Goal: Information Seeking & Learning: Learn about a topic

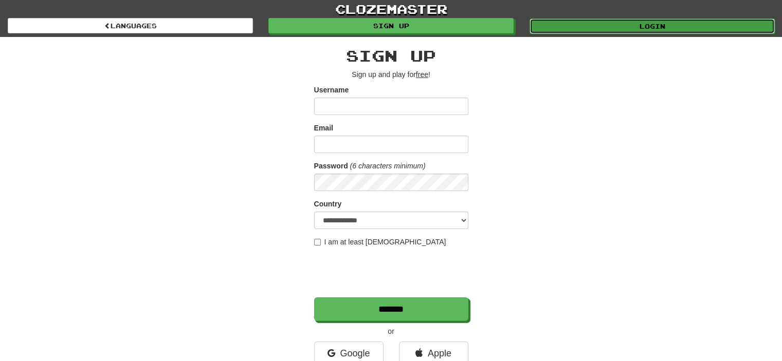
click at [647, 28] on link "Login" at bounding box center [651, 26] width 245 height 15
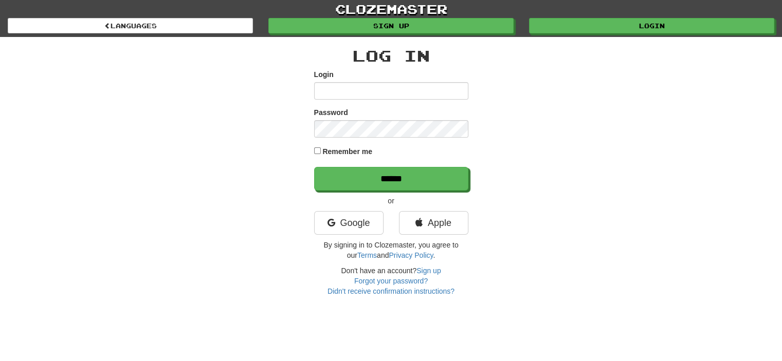
click at [335, 84] on input "Login" at bounding box center [391, 90] width 154 height 17
type input "**********"
click at [410, 117] on div "Password" at bounding box center [391, 122] width 154 height 30
click at [314, 167] on input "******" at bounding box center [391, 179] width 154 height 24
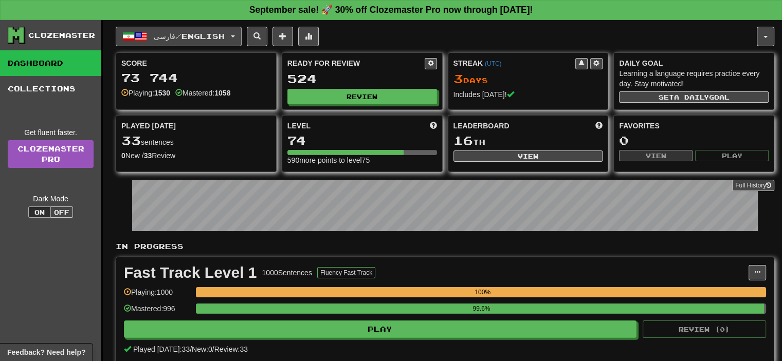
click at [214, 41] on button "فارسی / English" at bounding box center [179, 37] width 126 height 20
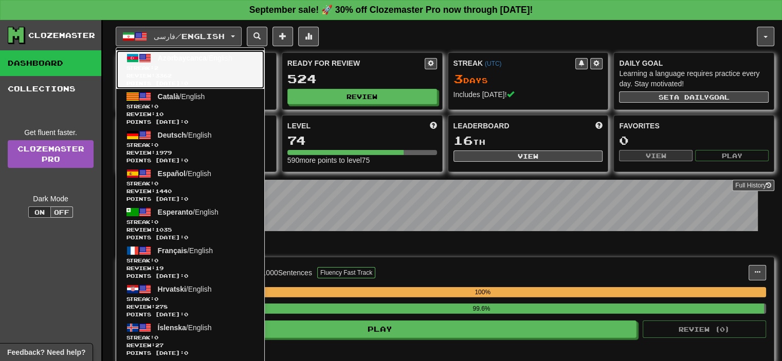
click at [195, 64] on span "Streak: 2" at bounding box center [189, 68] width 127 height 8
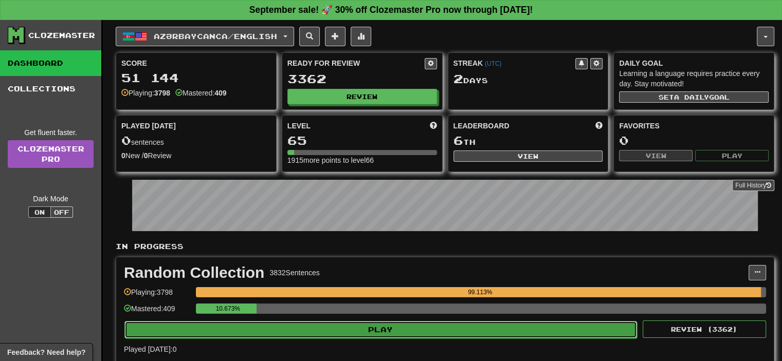
click at [357, 334] on button "Play" at bounding box center [380, 329] width 512 height 17
select select "**"
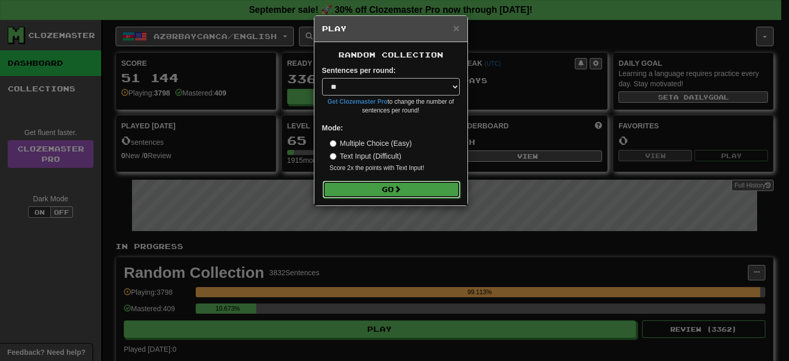
click at [397, 197] on button "Go" at bounding box center [392, 189] width 138 height 17
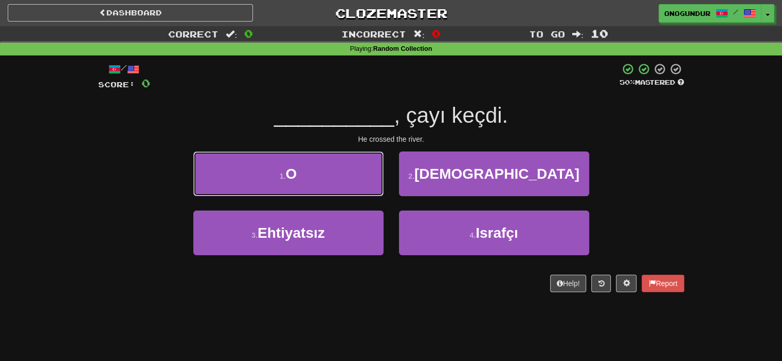
click at [354, 175] on button "1 . O" at bounding box center [288, 174] width 190 height 45
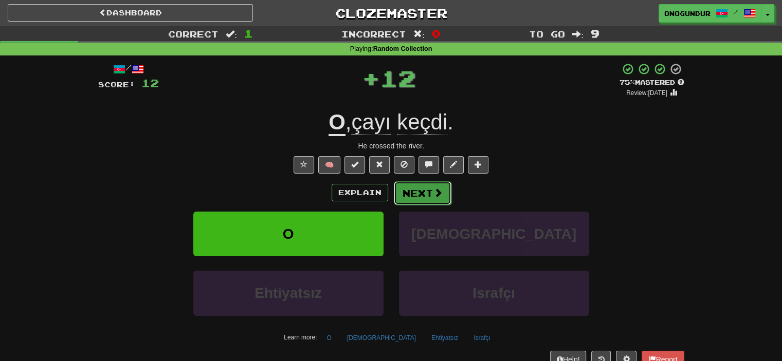
click at [424, 197] on button "Next" at bounding box center [423, 193] width 58 height 24
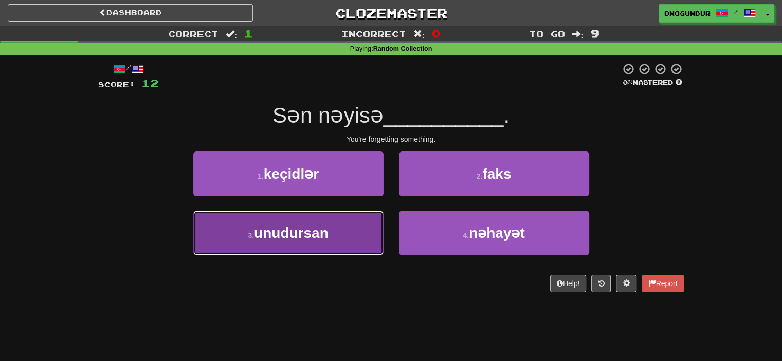
click at [338, 246] on button "3 . unudursan" at bounding box center [288, 233] width 190 height 45
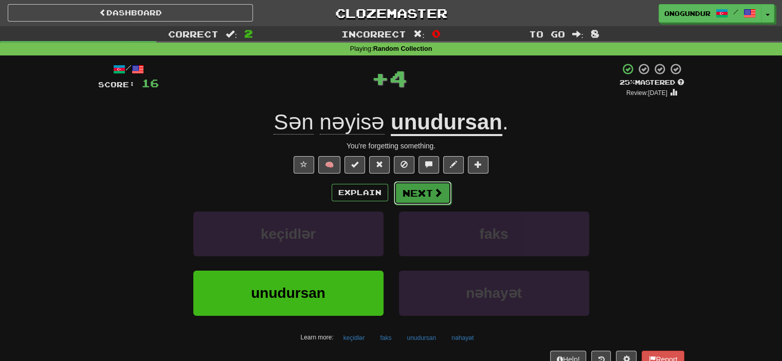
click at [429, 188] on button "Next" at bounding box center [423, 193] width 58 height 24
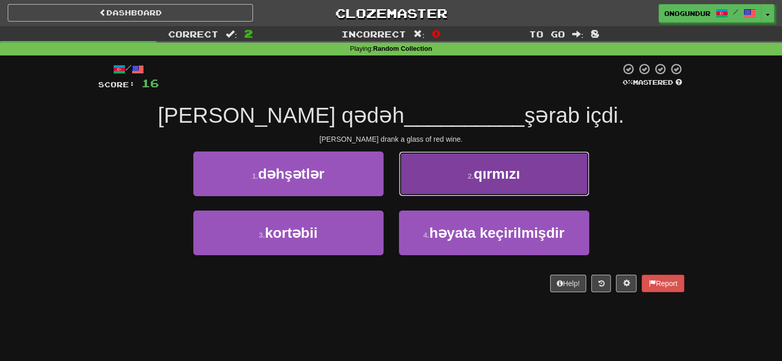
click at [456, 185] on button "2 . qırmızı" at bounding box center [494, 174] width 190 height 45
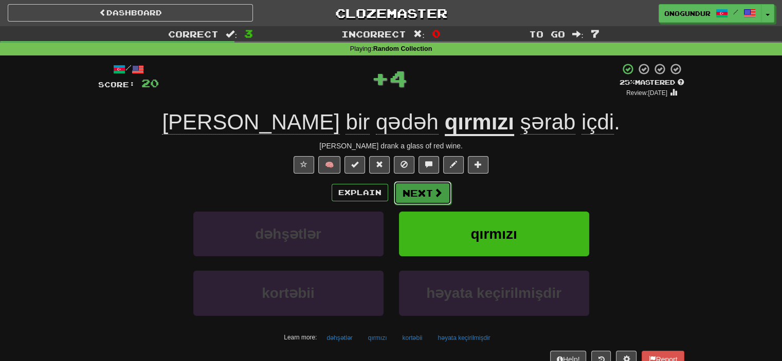
click at [423, 198] on button "Next" at bounding box center [423, 193] width 58 height 24
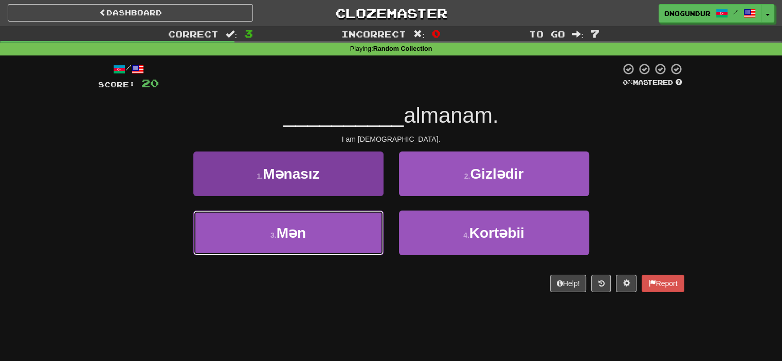
drag, startPoint x: 345, startPoint y: 249, endPoint x: 382, endPoint y: 234, distance: 40.1
click at [346, 251] on button "3 . Mən" at bounding box center [288, 233] width 190 height 45
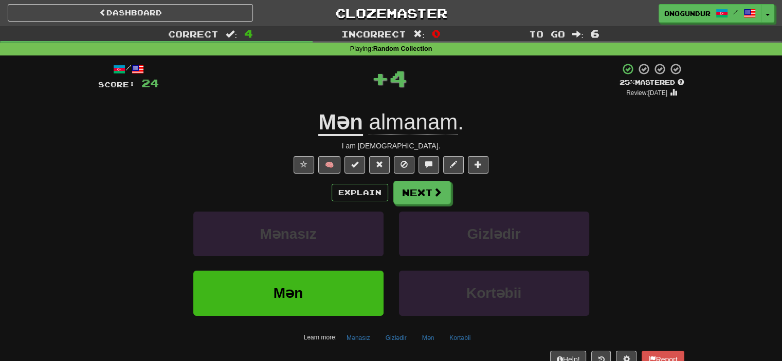
click at [417, 205] on div "Explain Next Mənasız Gizlədir Mən Kortəbii Learn more: Mənasız Gizlədir Mən Kor…" at bounding box center [391, 263] width 586 height 165
click at [418, 197] on button "Next" at bounding box center [423, 193] width 58 height 24
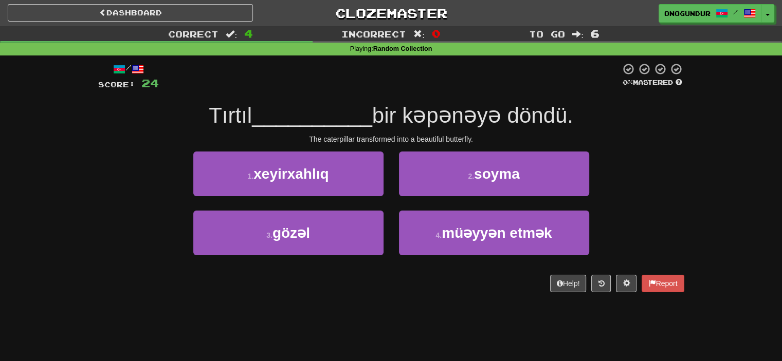
click at [351, 281] on div "Help! Report" at bounding box center [391, 283] width 586 height 17
click at [355, 266] on div "3 . gözəl" at bounding box center [289, 240] width 206 height 59
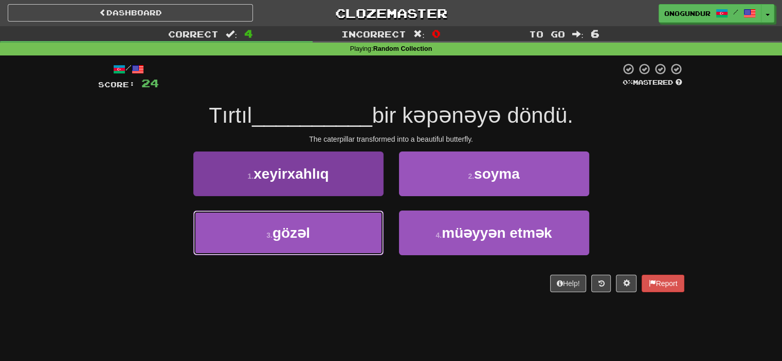
click at [363, 246] on button "3 . gözəl" at bounding box center [288, 233] width 190 height 45
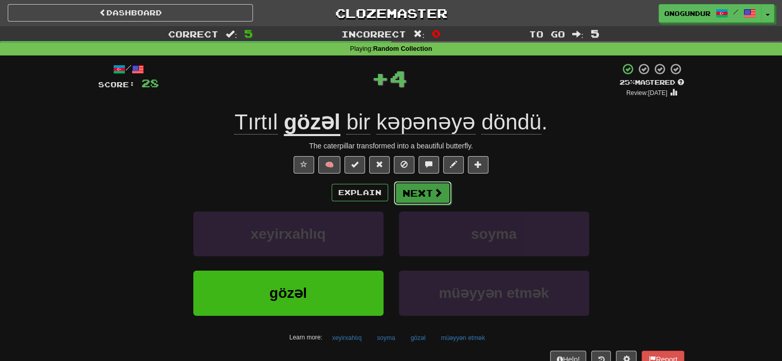
click at [429, 200] on button "Next" at bounding box center [423, 193] width 58 height 24
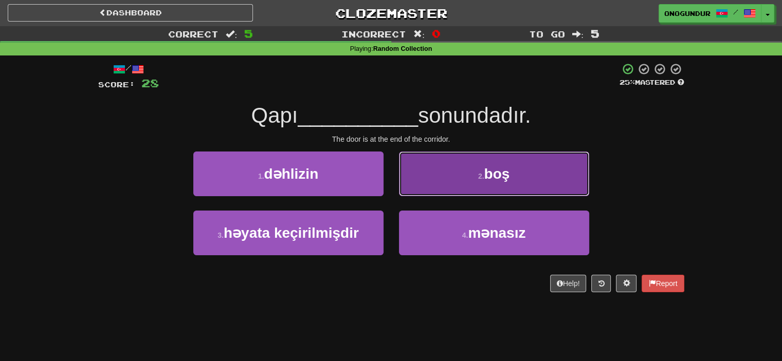
click at [439, 184] on button "2 . boş" at bounding box center [494, 174] width 190 height 45
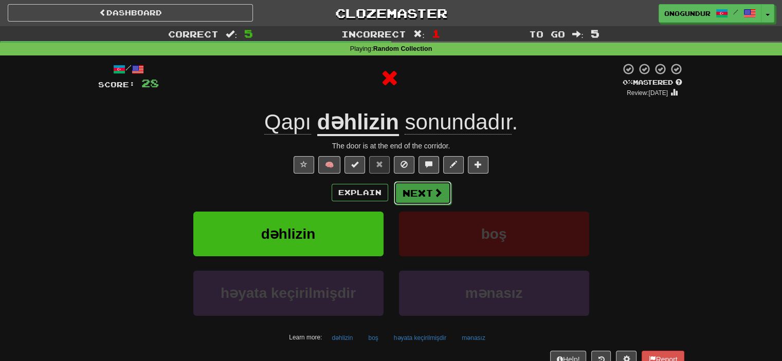
click at [433, 197] on span at bounding box center [437, 192] width 9 height 9
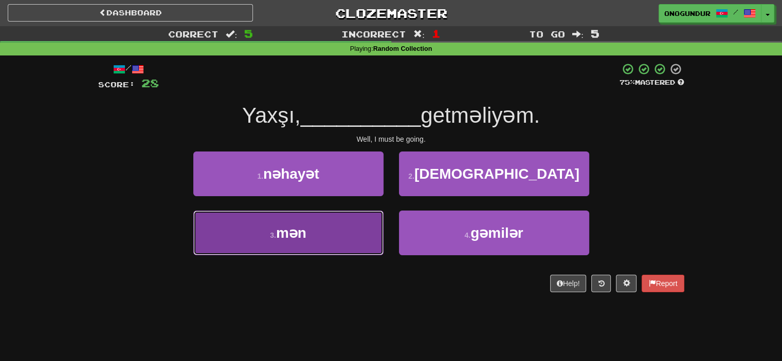
click at [357, 231] on button "3 . mən" at bounding box center [288, 233] width 190 height 45
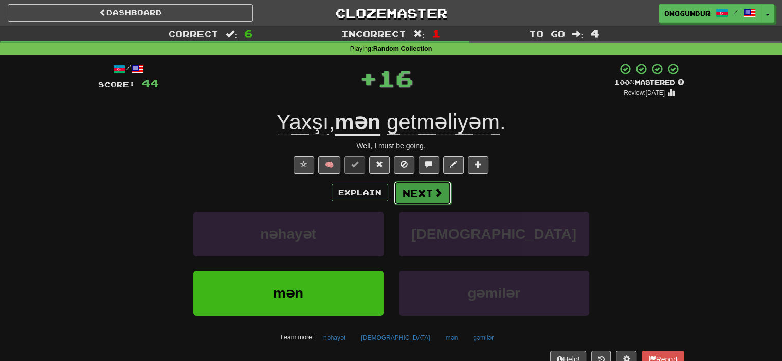
click at [434, 194] on span at bounding box center [437, 192] width 9 height 9
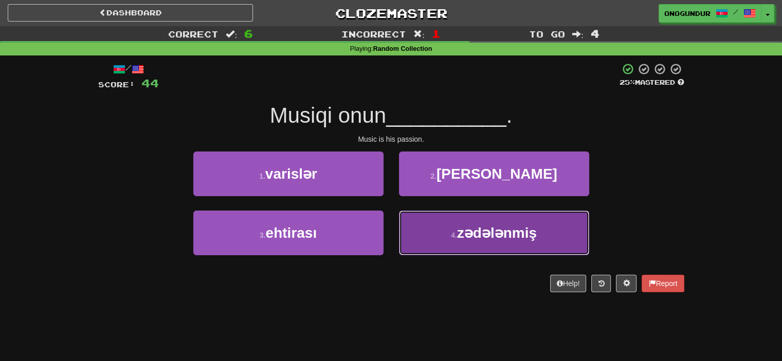
click at [438, 234] on button "4 . zədələnmiş" at bounding box center [494, 233] width 190 height 45
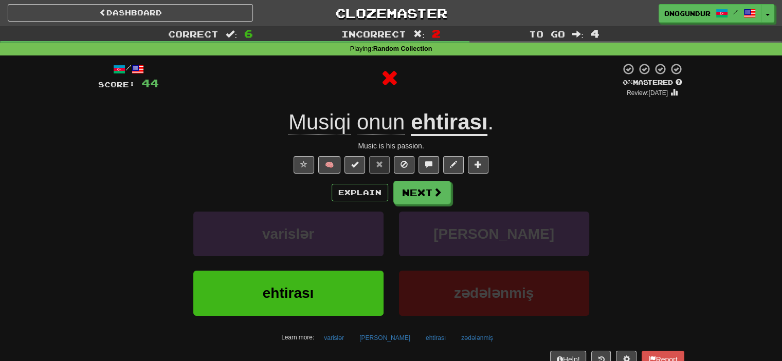
click at [429, 205] on div "Explain Next varislər [PERSON_NAME] ehtirası zədələnmiş Learn more: varislər [P…" at bounding box center [391, 263] width 586 height 165
click at [429, 197] on button "Next" at bounding box center [423, 193] width 58 height 24
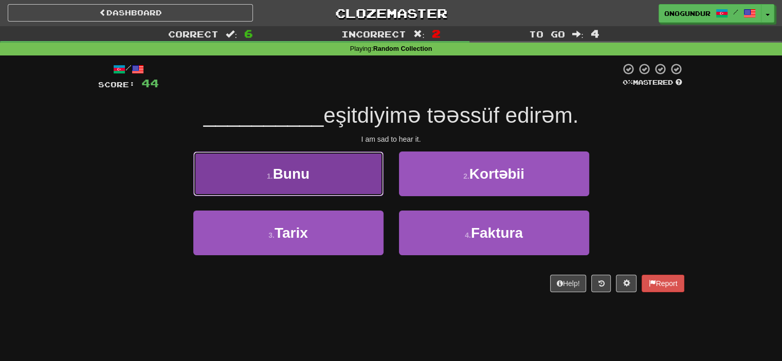
click at [368, 176] on button "1 . Bunu" at bounding box center [288, 174] width 190 height 45
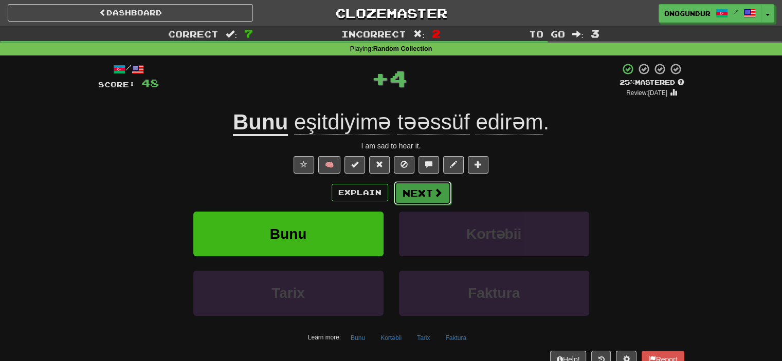
click at [419, 189] on button "Next" at bounding box center [423, 193] width 58 height 24
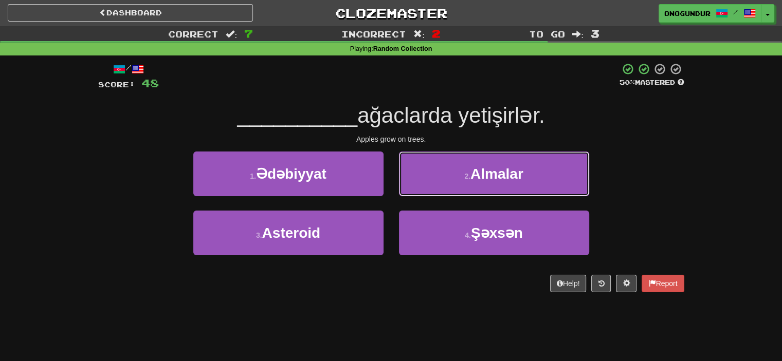
drag, startPoint x: 555, startPoint y: 182, endPoint x: 523, endPoint y: 179, distance: 32.0
click at [544, 179] on button "2 . [GEOGRAPHIC_DATA]" at bounding box center [494, 174] width 190 height 45
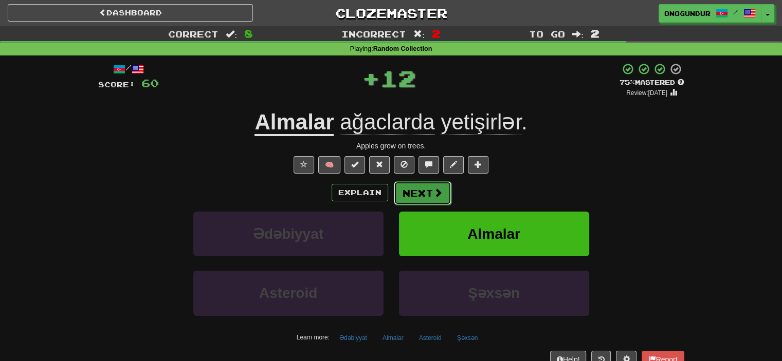
click at [429, 197] on button "Next" at bounding box center [423, 193] width 58 height 24
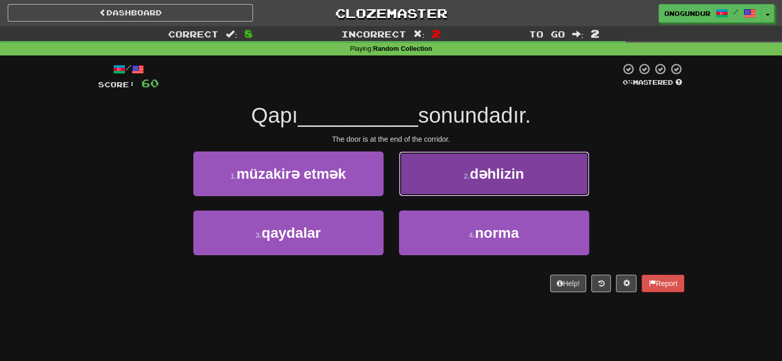
click at [440, 190] on button "2 . dəhlizin" at bounding box center [494, 174] width 190 height 45
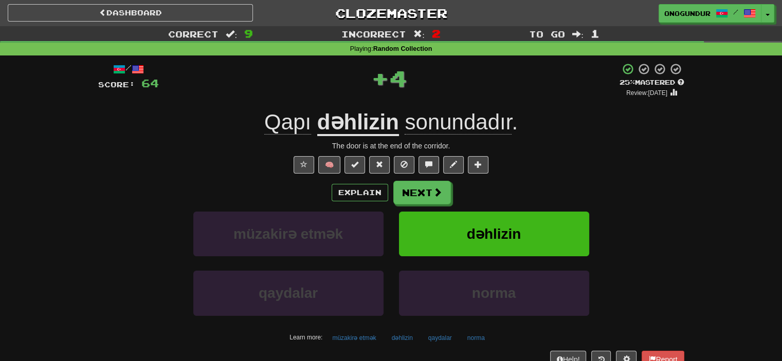
click at [418, 208] on div "Explain Next müzakirə etmək dəhlizin qaydalar [PERSON_NAME] Learn more: müzakir…" at bounding box center [391, 263] width 586 height 165
click at [418, 196] on button "Next" at bounding box center [423, 193] width 58 height 24
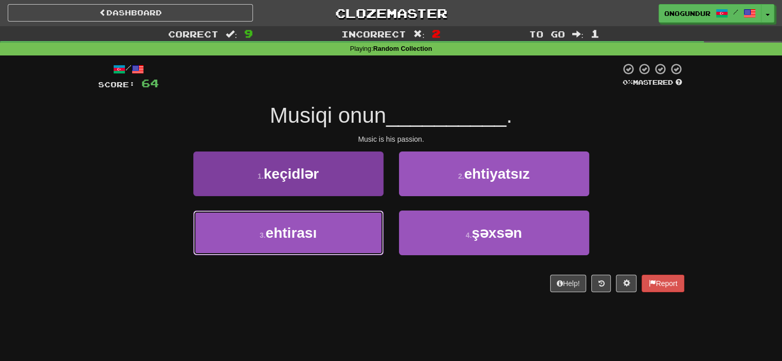
drag, startPoint x: 346, startPoint y: 240, endPoint x: 367, endPoint y: 228, distance: 24.0
click at [347, 239] on button "3 . ehtirası" at bounding box center [288, 233] width 190 height 45
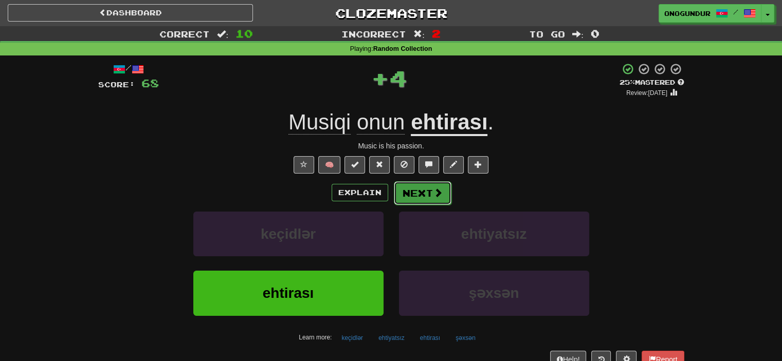
click at [401, 186] on button "Next" at bounding box center [423, 193] width 58 height 24
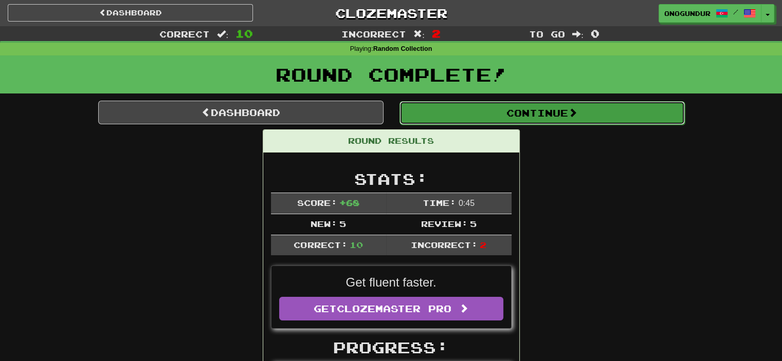
click at [541, 108] on button "Continue" at bounding box center [541, 113] width 285 height 24
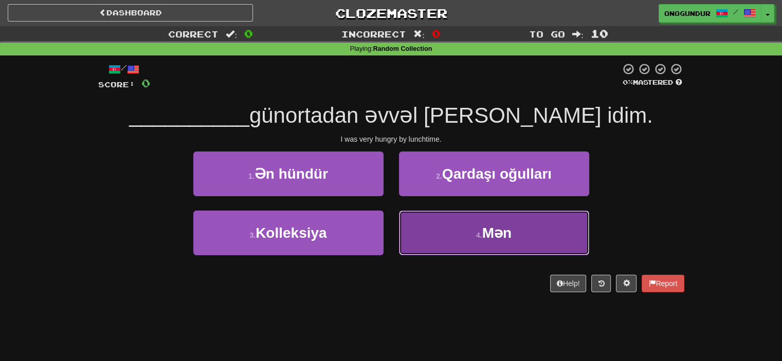
click at [464, 232] on button "4 . Mən" at bounding box center [494, 233] width 190 height 45
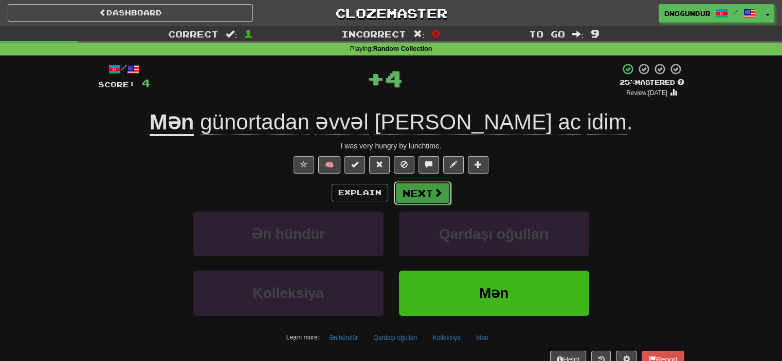
click at [419, 199] on button "Next" at bounding box center [423, 193] width 58 height 24
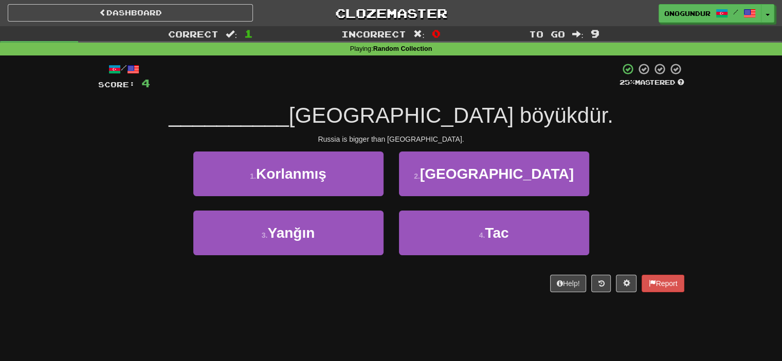
click at [440, 290] on div "Help! Report" at bounding box center [391, 283] width 586 height 17
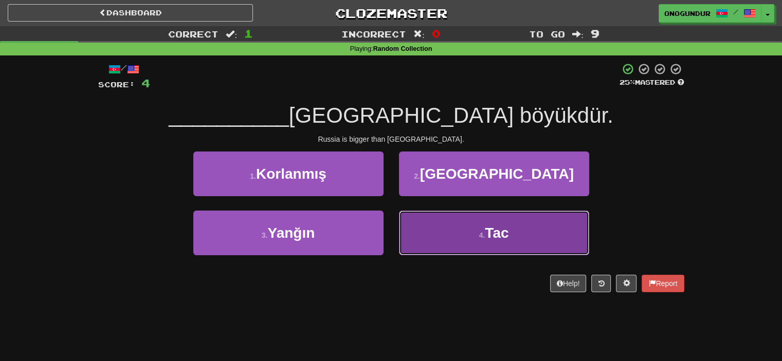
click at [434, 251] on button "4 . Tac" at bounding box center [494, 233] width 190 height 45
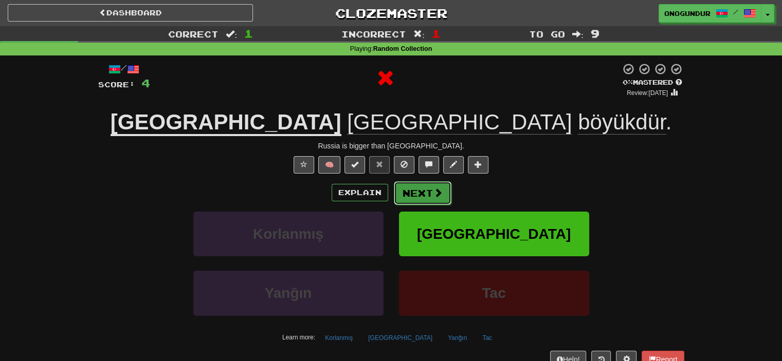
click at [405, 195] on button "Next" at bounding box center [423, 193] width 58 height 24
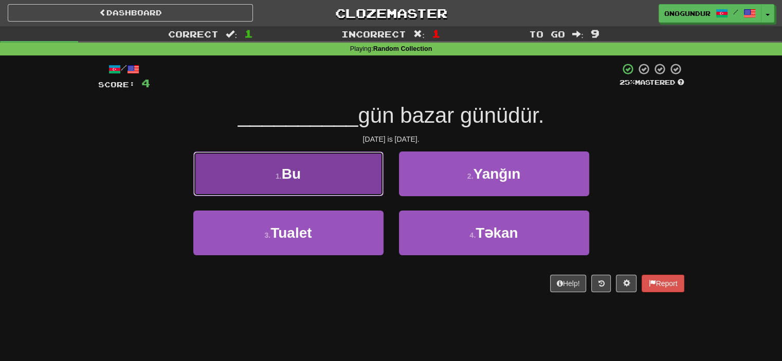
click at [303, 187] on button "1 . Bu" at bounding box center [288, 174] width 190 height 45
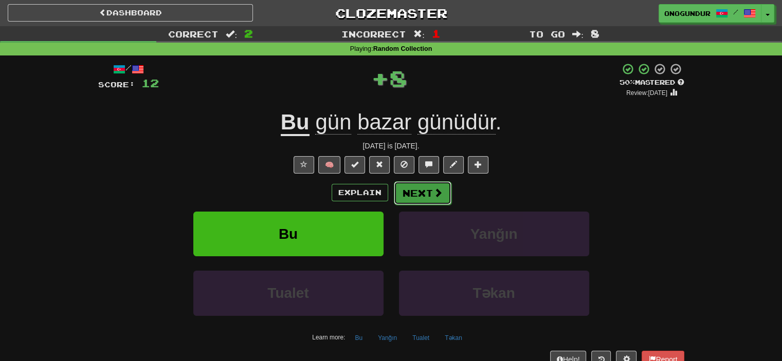
click at [426, 191] on button "Next" at bounding box center [423, 193] width 58 height 24
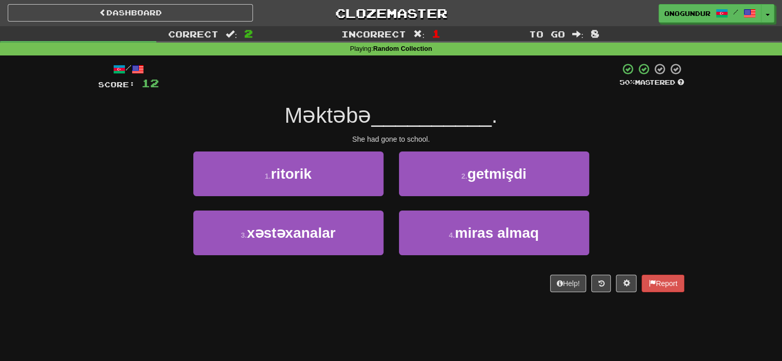
click at [710, 169] on div "Correct : 2 Incorrect : 1 To go : 8 Playing : Random Collection / Score: 12 50 …" at bounding box center [391, 166] width 782 height 281
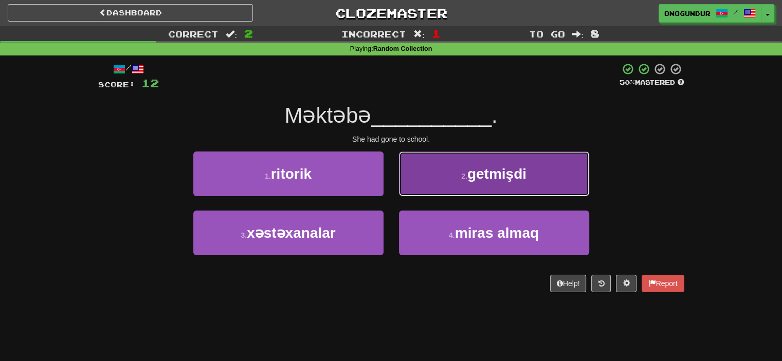
click at [468, 174] on span "getmişdi" at bounding box center [496, 174] width 59 height 16
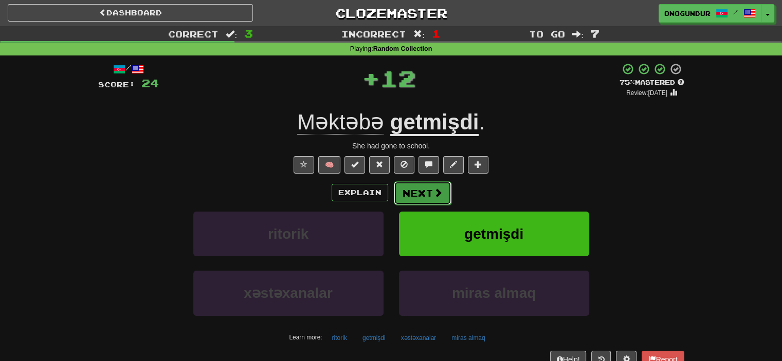
click at [399, 195] on button "Next" at bounding box center [423, 193] width 58 height 24
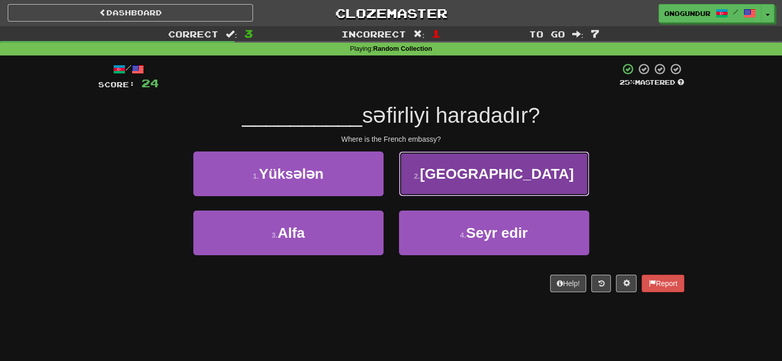
click at [442, 181] on button "2 . [GEOGRAPHIC_DATA]" at bounding box center [494, 174] width 190 height 45
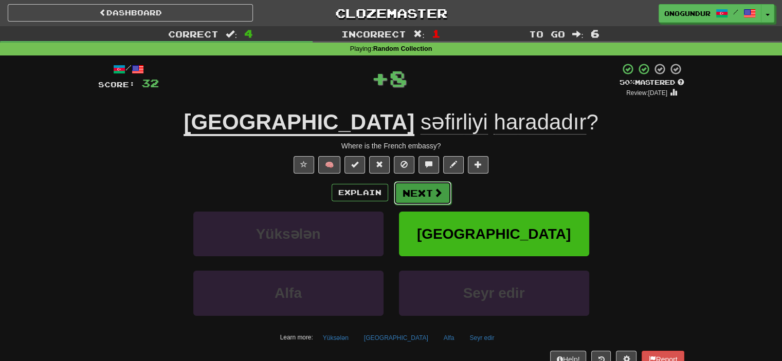
click at [414, 198] on button "Next" at bounding box center [423, 193] width 58 height 24
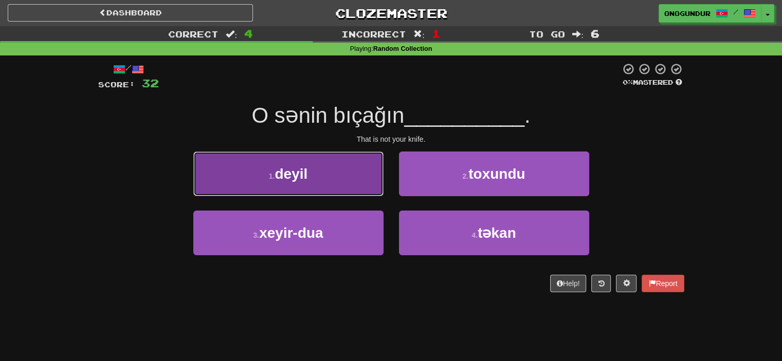
click at [360, 185] on button "1 . deyil" at bounding box center [288, 174] width 190 height 45
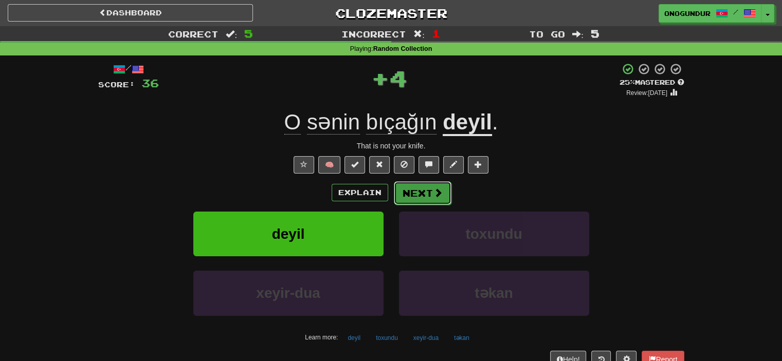
click at [403, 187] on button "Next" at bounding box center [423, 193] width 58 height 24
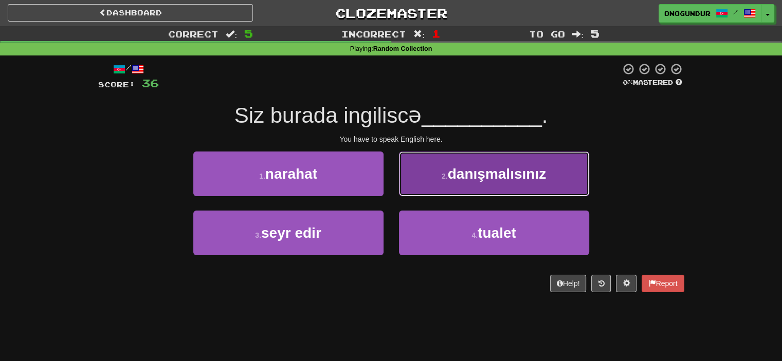
click at [430, 182] on button "2 . danışmalısınız" at bounding box center [494, 174] width 190 height 45
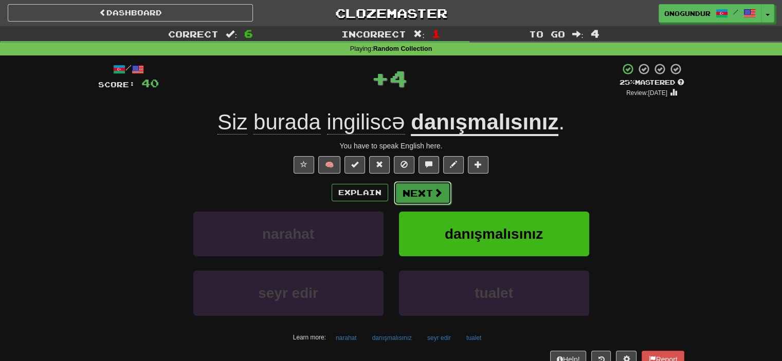
click at [417, 196] on button "Next" at bounding box center [423, 193] width 58 height 24
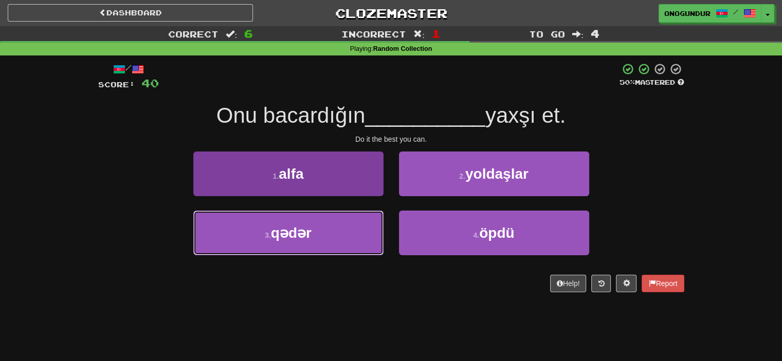
click at [349, 234] on button "3 . qədər" at bounding box center [288, 233] width 190 height 45
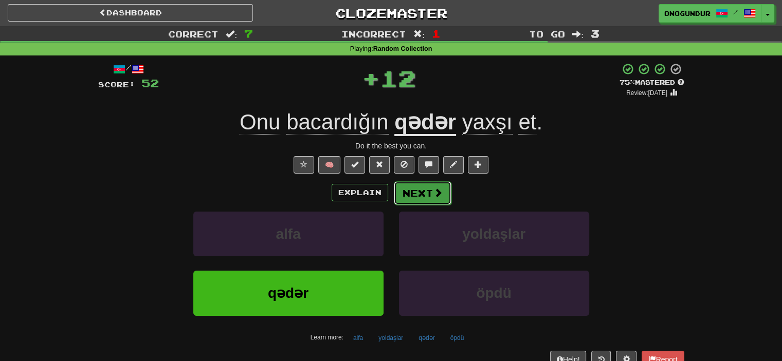
click at [401, 192] on button "Next" at bounding box center [423, 193] width 58 height 24
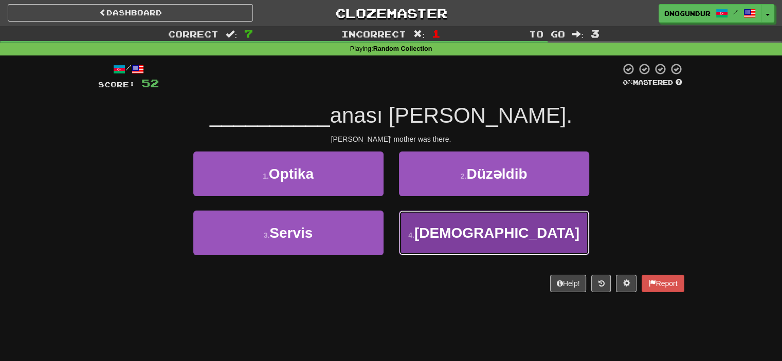
click at [420, 236] on button "4 . [DEMOGRAPHIC_DATA]" at bounding box center [494, 233] width 190 height 45
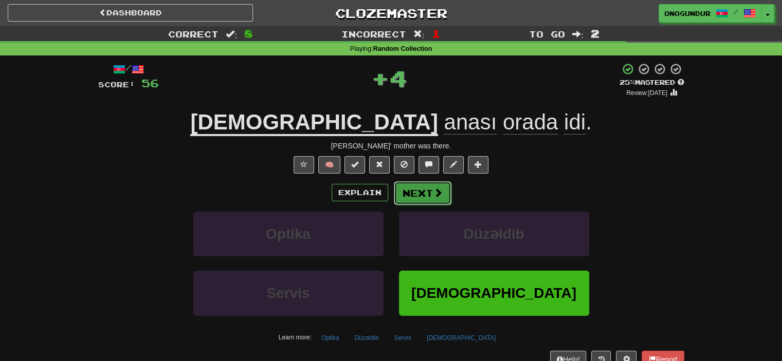
click at [415, 200] on button "Next" at bounding box center [423, 193] width 58 height 24
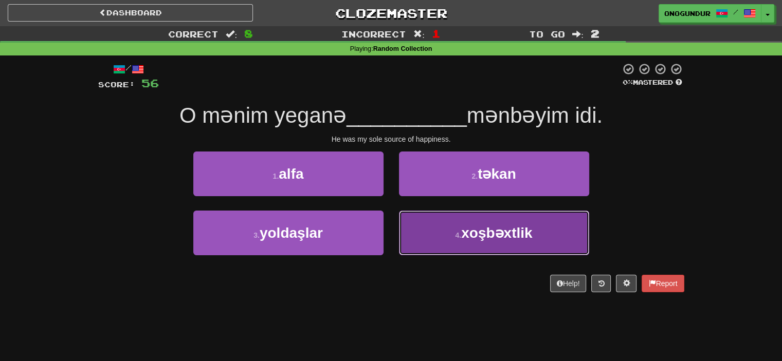
click at [422, 213] on button "4 . xoşbəxtlik" at bounding box center [494, 233] width 190 height 45
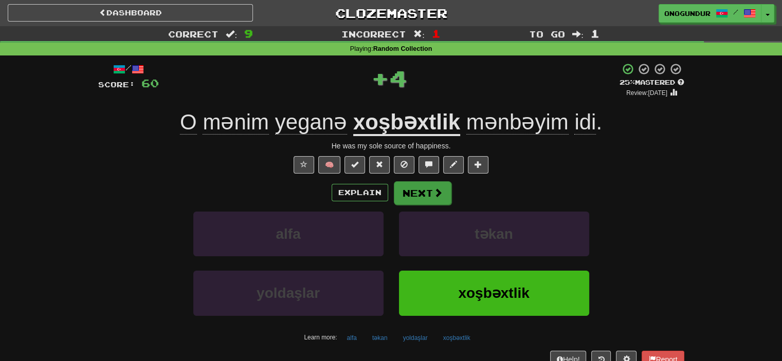
click at [416, 194] on button "Next" at bounding box center [423, 193] width 58 height 24
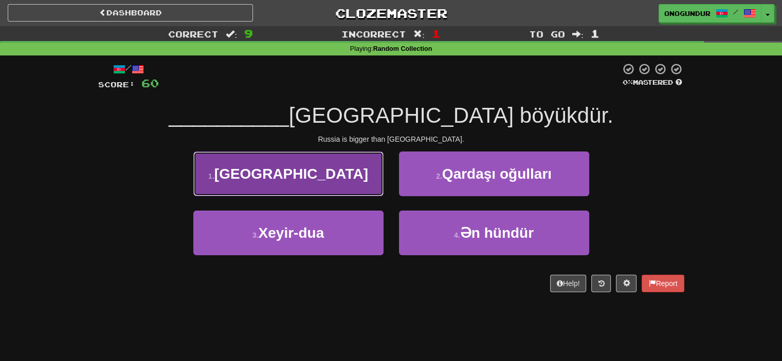
click at [369, 185] on button "1 . [GEOGRAPHIC_DATA]" at bounding box center [288, 174] width 190 height 45
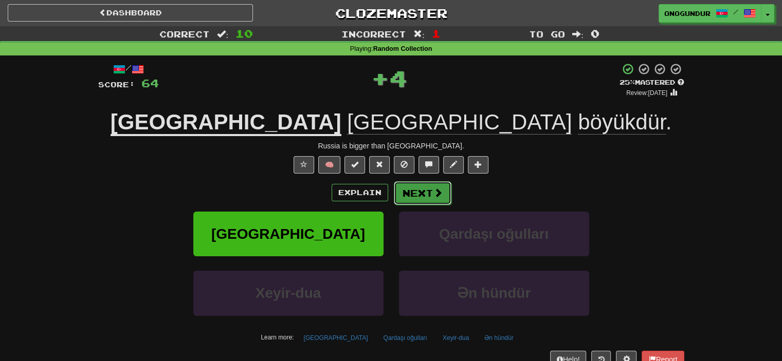
click at [440, 197] on span at bounding box center [437, 192] width 9 height 9
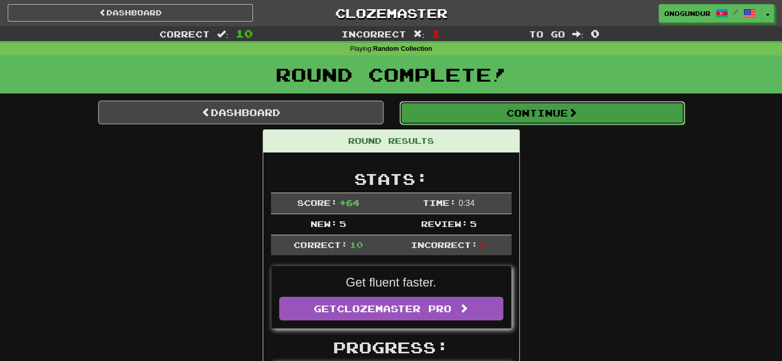
drag, startPoint x: 500, startPoint y: 118, endPoint x: 539, endPoint y: 164, distance: 60.6
click at [501, 118] on button "Continue" at bounding box center [541, 113] width 285 height 24
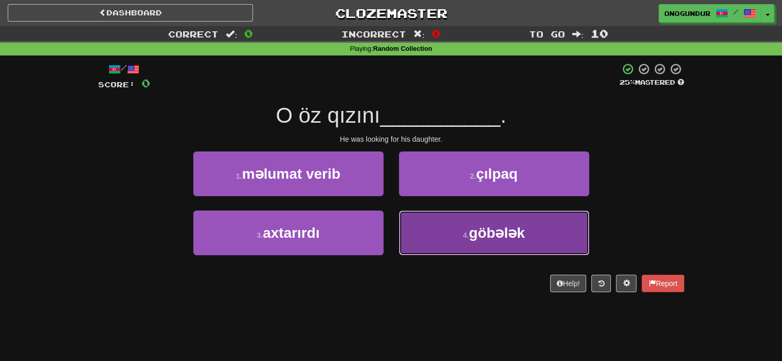
click at [434, 234] on button "4 . göbələk" at bounding box center [494, 233] width 190 height 45
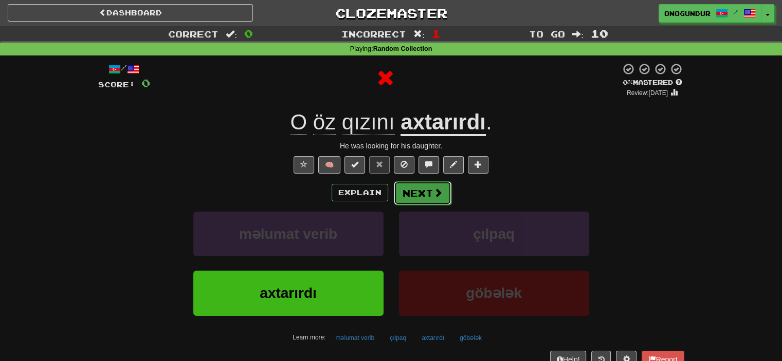
click at [428, 192] on button "Next" at bounding box center [423, 193] width 58 height 24
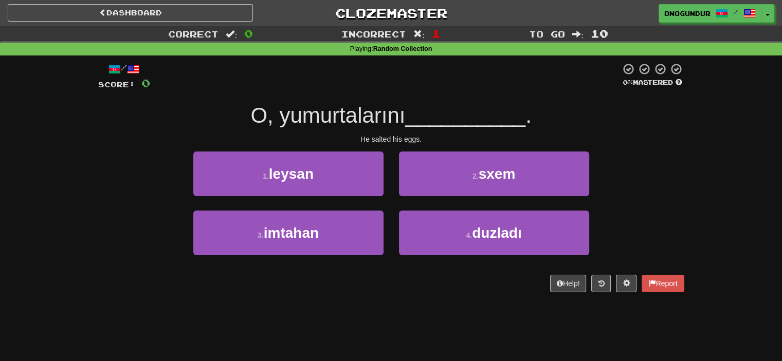
click at [391, 208] on div "2 . sxem" at bounding box center [494, 181] width 206 height 59
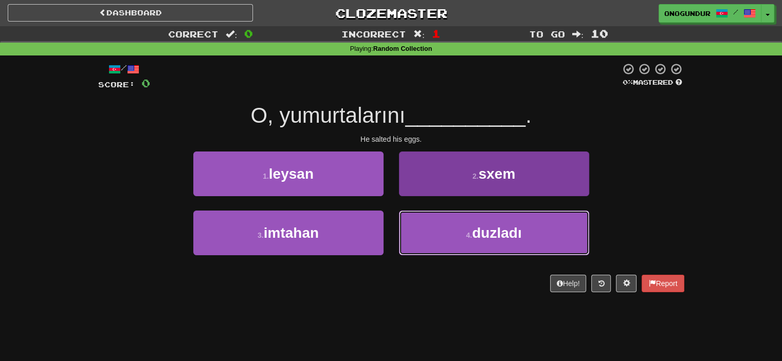
drag, startPoint x: 432, startPoint y: 228, endPoint x: 438, endPoint y: 226, distance: 7.0
click at [436, 226] on button "4 . duzladı" at bounding box center [494, 233] width 190 height 45
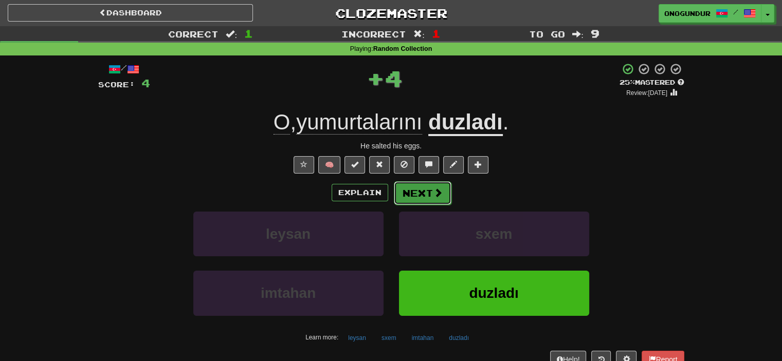
click at [421, 188] on button "Next" at bounding box center [423, 193] width 58 height 24
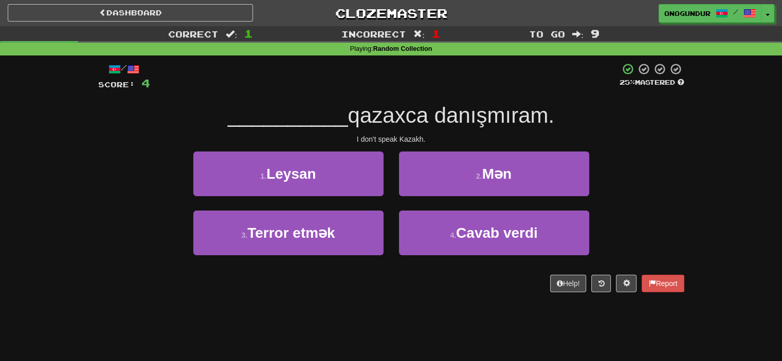
click at [430, 288] on div "Help! Report" at bounding box center [391, 283] width 586 height 17
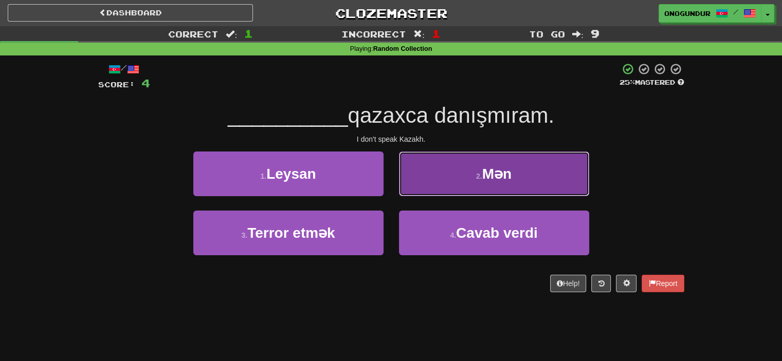
click at [439, 181] on button "2 . Mən" at bounding box center [494, 174] width 190 height 45
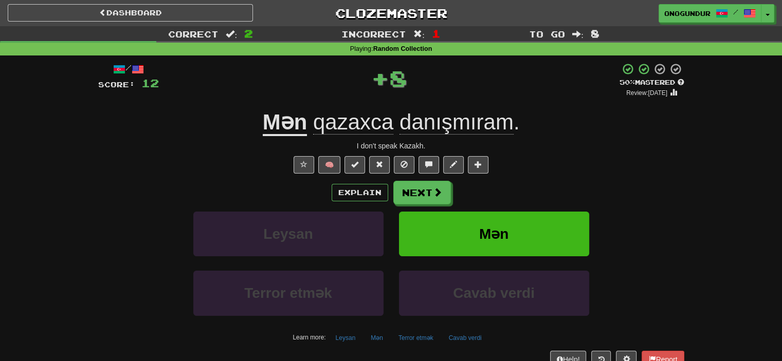
click at [430, 182] on button "Next" at bounding box center [422, 193] width 58 height 24
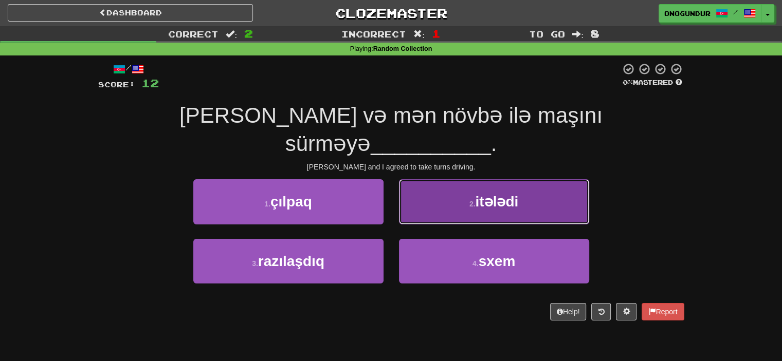
click at [483, 185] on button "2 . itələdi" at bounding box center [494, 201] width 190 height 45
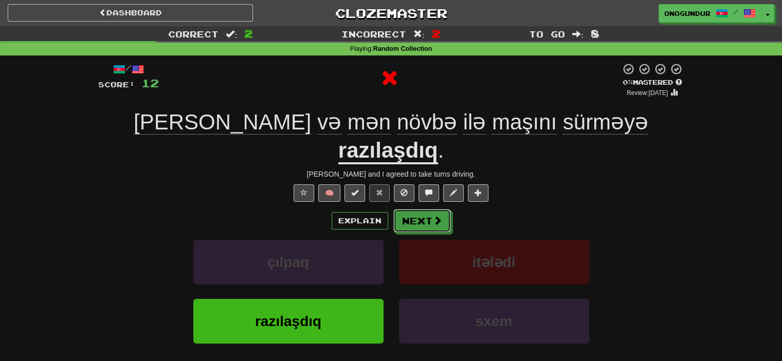
click at [424, 209] on button "Next" at bounding box center [422, 221] width 58 height 24
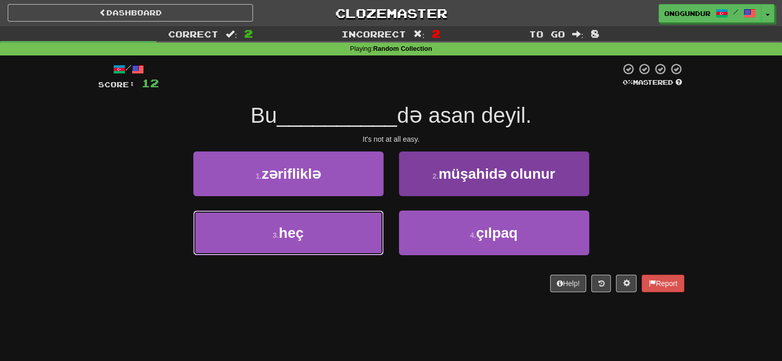
drag, startPoint x: 343, startPoint y: 230, endPoint x: 410, endPoint y: 221, distance: 67.4
click at [344, 230] on button "3 . heç" at bounding box center [288, 233] width 190 height 45
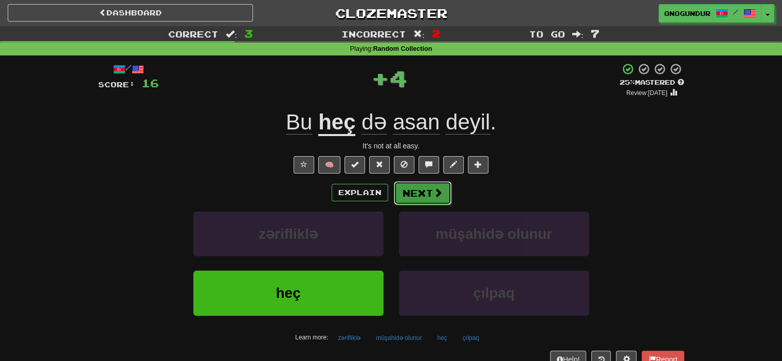
click at [424, 199] on button "Next" at bounding box center [423, 193] width 58 height 24
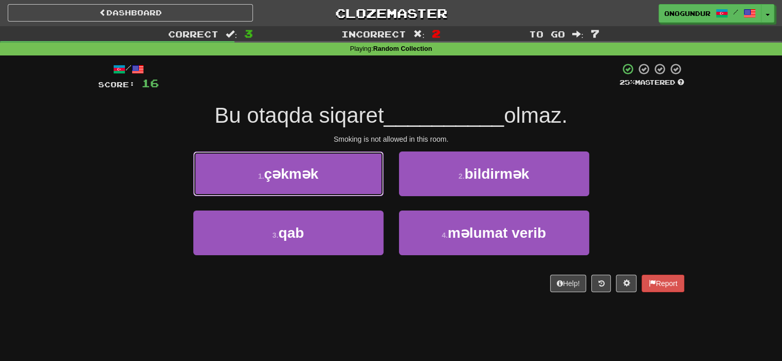
drag, startPoint x: 353, startPoint y: 172, endPoint x: 379, endPoint y: 177, distance: 27.1
click at [354, 172] on button "1 . çəkmək" at bounding box center [288, 174] width 190 height 45
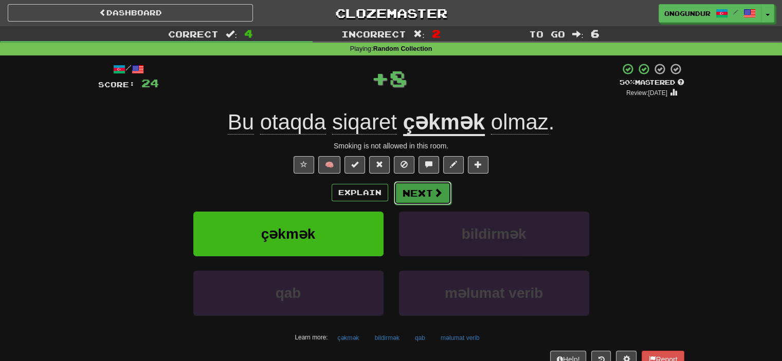
click at [427, 183] on button "Next" at bounding box center [423, 193] width 58 height 24
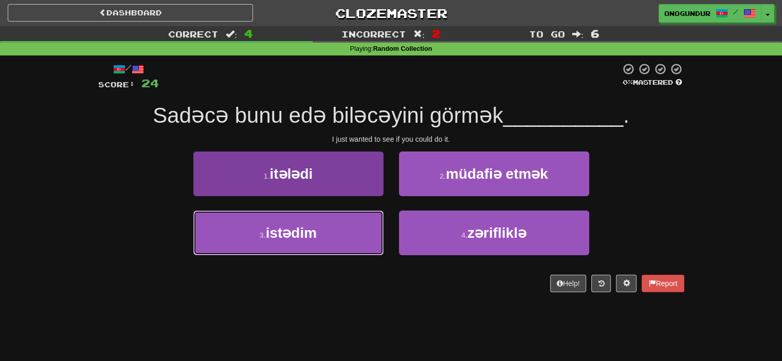
click at [312, 229] on span "istədim" at bounding box center [291, 233] width 51 height 16
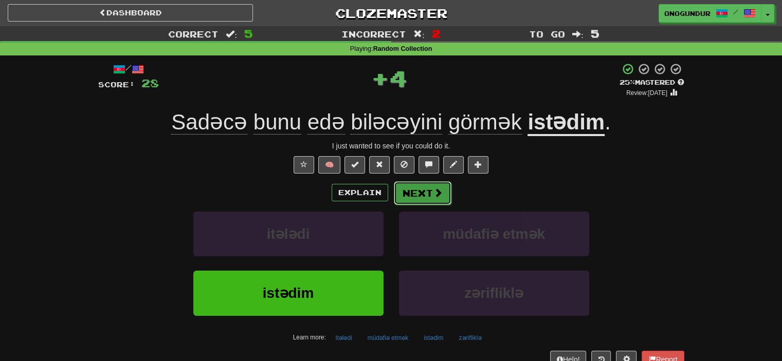
click at [422, 199] on button "Next" at bounding box center [423, 193] width 58 height 24
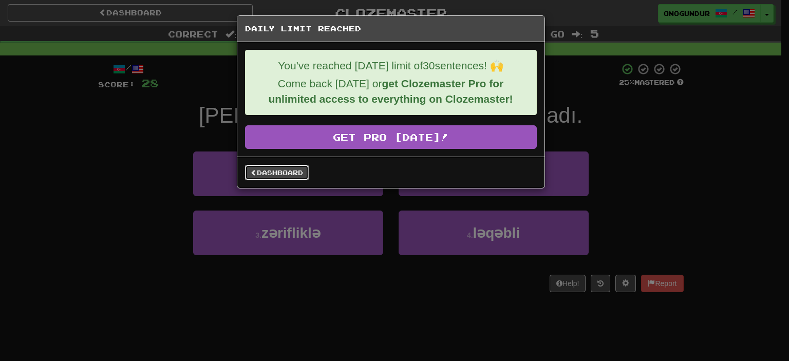
click at [283, 170] on link "Dashboard" at bounding box center [277, 172] width 64 height 15
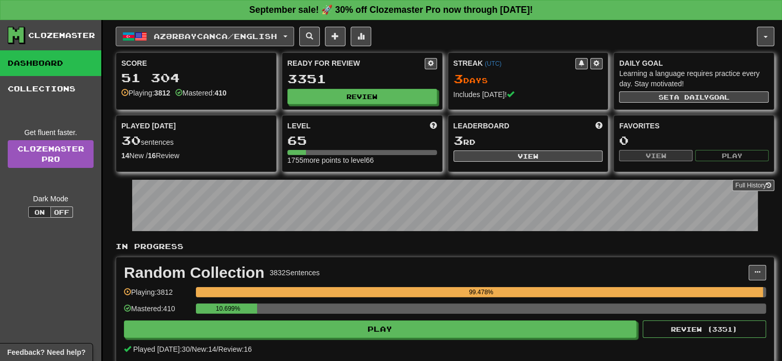
click at [239, 37] on span "Azərbaycanca / English" at bounding box center [215, 36] width 123 height 9
